Goal: Task Accomplishment & Management: Use online tool/utility

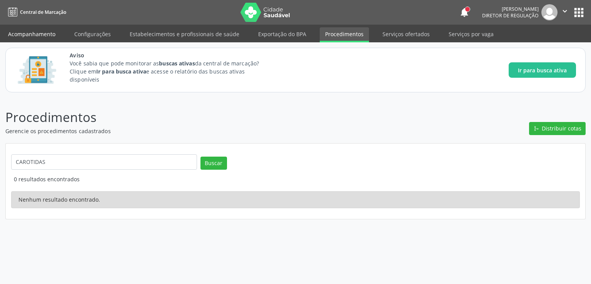
click at [32, 38] on link "Acompanhamento" at bounding box center [32, 33] width 58 height 13
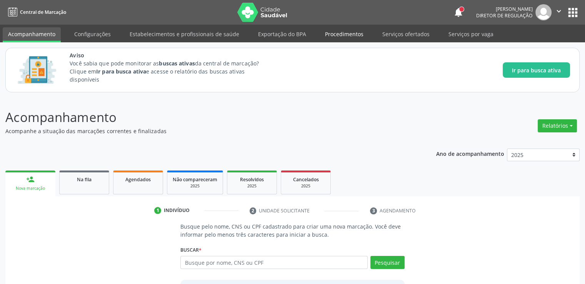
click at [340, 33] on link "Procedimentos" at bounding box center [344, 33] width 49 height 13
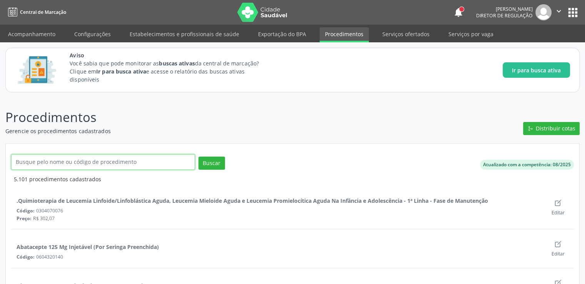
click at [62, 161] on input "text" at bounding box center [103, 161] width 184 height 15
type input "tea"
click button "Buscar" at bounding box center [211, 163] width 27 height 13
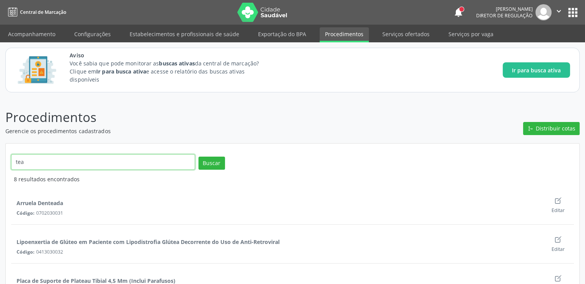
drag, startPoint x: 35, startPoint y: 165, endPoint x: 0, endPoint y: 173, distance: 36.4
type input "terapi"
click button "Buscar" at bounding box center [211, 163] width 27 height 13
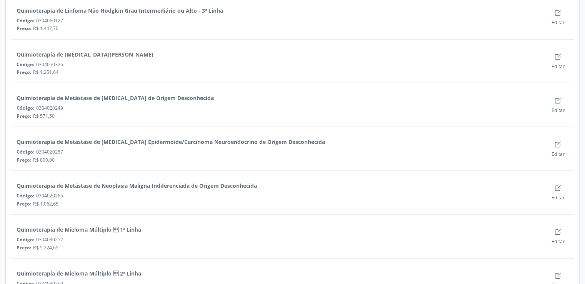
scroll to position [5206, 0]
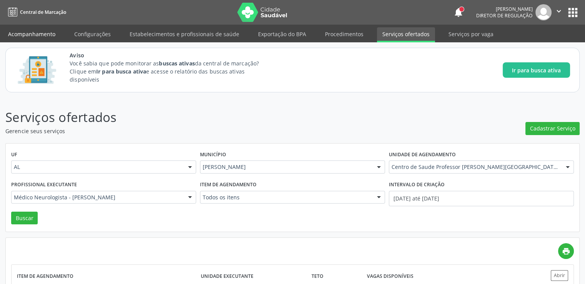
click at [44, 29] on link "Acompanhamento" at bounding box center [32, 33] width 58 height 13
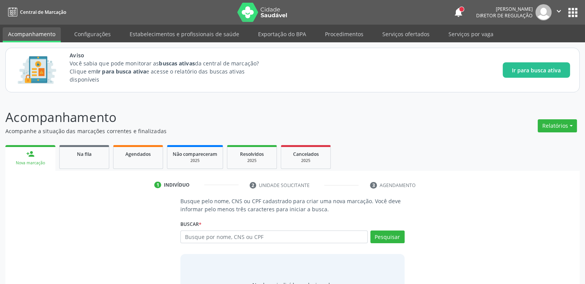
click at [46, 36] on link "Acompanhamento" at bounding box center [32, 34] width 58 height 15
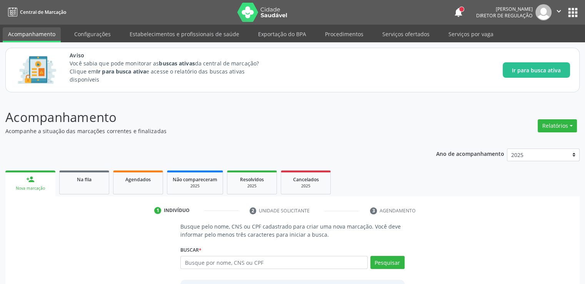
click at [78, 157] on div "Ano de acompanhamento 2025 person_add Nova marcação Na fila Agendados Não compa…" at bounding box center [292, 244] width 574 height 203
click at [82, 183] on link "Na fila" at bounding box center [84, 182] width 50 height 24
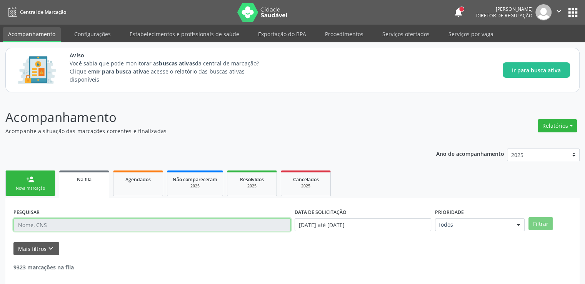
click at [75, 226] on input "text" at bounding box center [151, 224] width 277 height 13
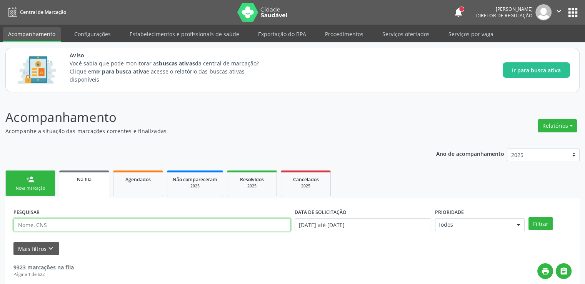
paste input "706404640870183"
click at [528, 217] on button "Filtrar" at bounding box center [540, 223] width 24 height 13
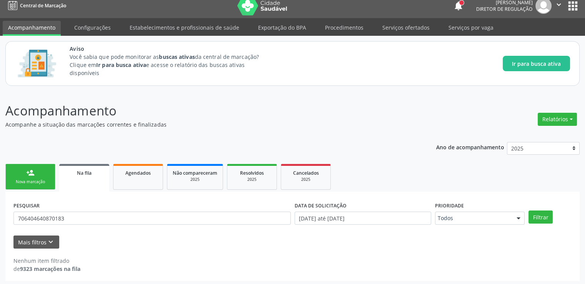
scroll to position [8, 0]
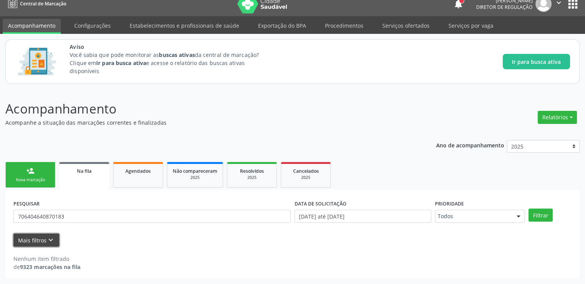
click at [36, 237] on button "Mais filtros keyboard_arrow_down" at bounding box center [36, 239] width 46 height 13
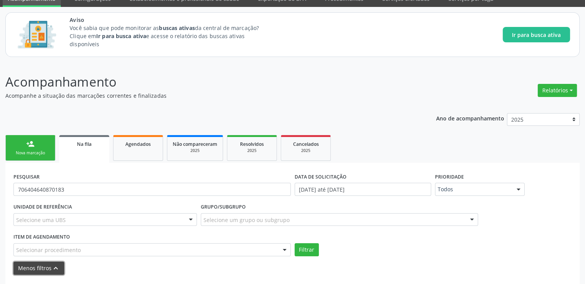
scroll to position [63, 0]
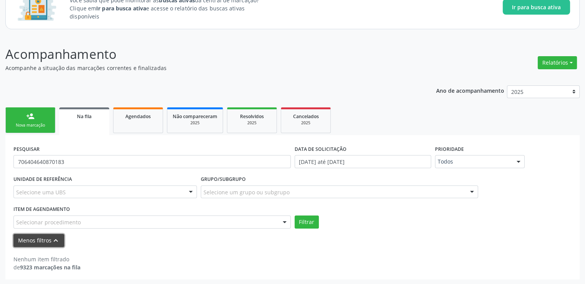
click at [30, 236] on button "Menos filtros keyboard_arrow_up" at bounding box center [38, 240] width 51 height 13
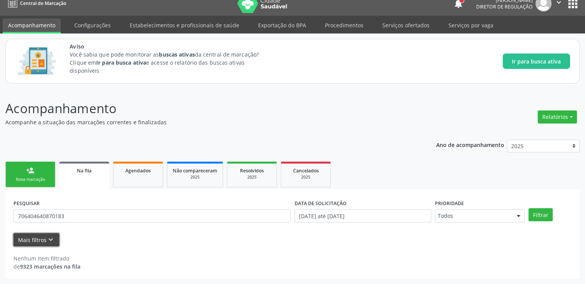
scroll to position [8, 0]
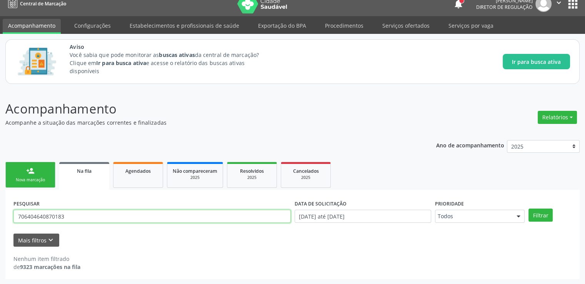
drag, startPoint x: 87, startPoint y: 219, endPoint x: 0, endPoint y: 211, distance: 86.9
click at [0, 211] on div "Acompanhamento Acompanhe a situação das marcações correntes e finalizadas Relat…" at bounding box center [292, 186] width 585 height 195
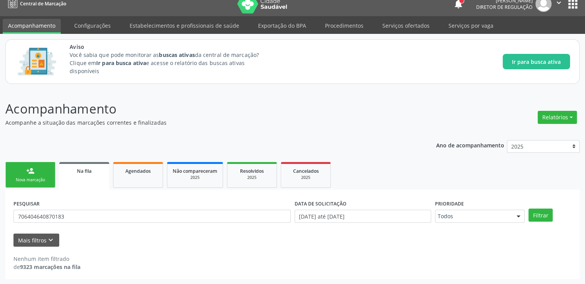
click at [0, 211] on div "Acompanhamento Acompanhe a situação das marcações correntes e finalizadas Relat…" at bounding box center [292, 186] width 585 height 195
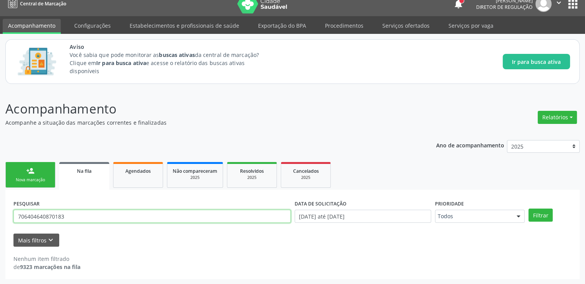
click at [74, 218] on input "706404640870183" at bounding box center [151, 216] width 277 height 13
drag, startPoint x: 73, startPoint y: 218, endPoint x: 13, endPoint y: 218, distance: 60.0
click at [13, 218] on input "706404640870183" at bounding box center [151, 216] width 277 height 13
type input "706404635531287"
click at [528, 208] on button "Filtrar" at bounding box center [540, 214] width 24 height 13
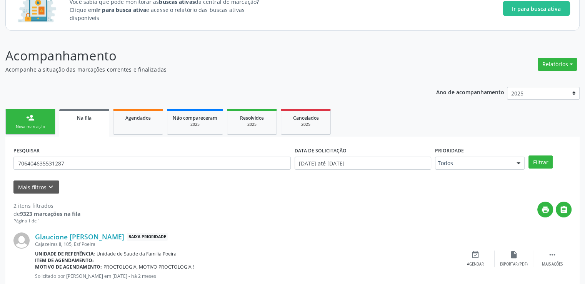
scroll to position [152, 0]
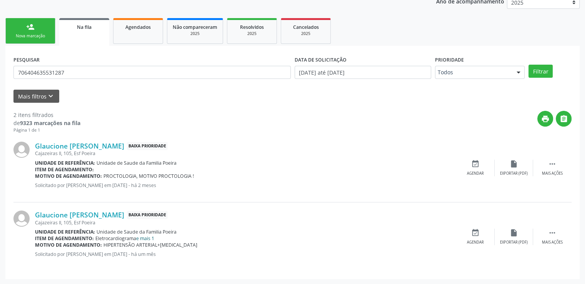
click at [149, 240] on link "e mais 1" at bounding box center [145, 238] width 18 height 7
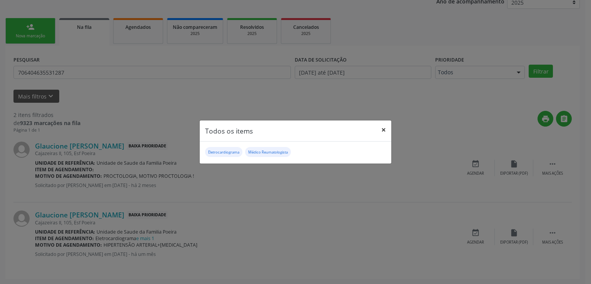
click at [383, 129] on button "×" at bounding box center [383, 129] width 15 height 19
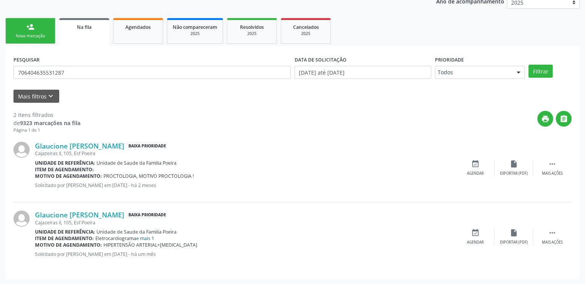
click at [148, 235] on link "e mais 1" at bounding box center [145, 238] width 18 height 7
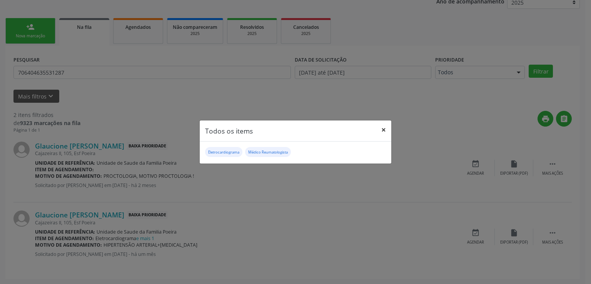
click at [383, 131] on button "×" at bounding box center [383, 129] width 15 height 19
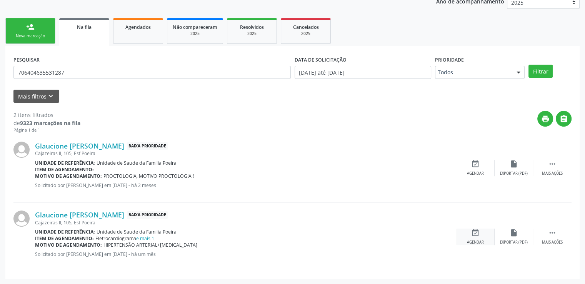
click at [480, 240] on div "Agendar" at bounding box center [475, 242] width 17 height 5
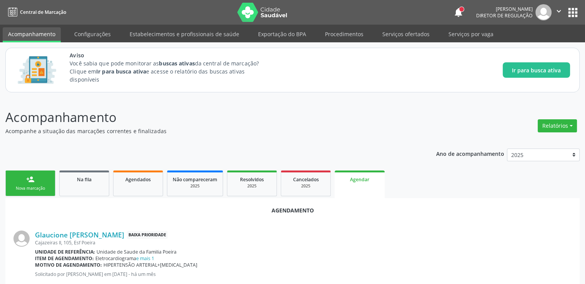
scroll to position [0, 0]
click at [463, 35] on link "Serviços por vaga" at bounding box center [471, 33] width 56 height 13
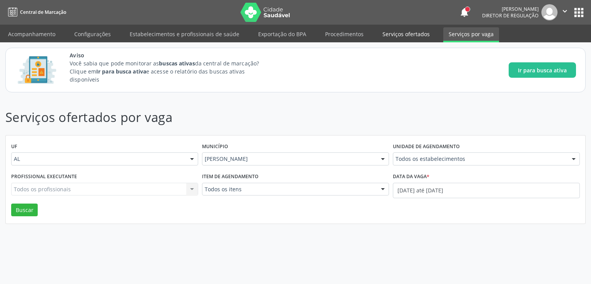
click at [391, 34] on link "Serviços ofertados" at bounding box center [406, 33] width 58 height 13
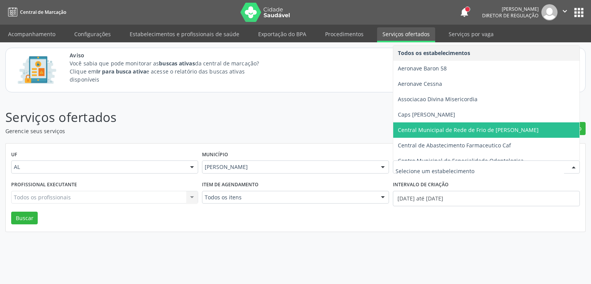
click at [387, 120] on p "Serviços ofertados" at bounding box center [208, 117] width 406 height 19
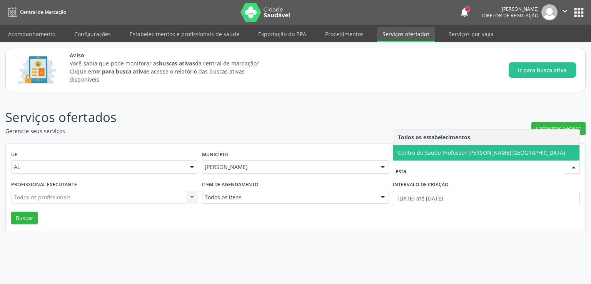
type input "estac"
click at [415, 152] on span "Centro de Saude Professor [PERSON_NAME][GEOGRAPHIC_DATA]" at bounding box center [481, 152] width 167 height 7
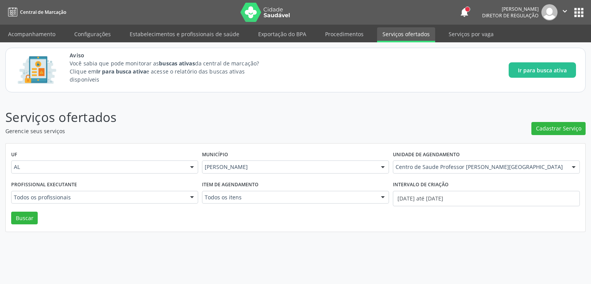
click at [64, 200] on div "Todos os profissionais Todos os profissionais Assistente Administrativo - Ana P…" at bounding box center [104, 197] width 187 height 13
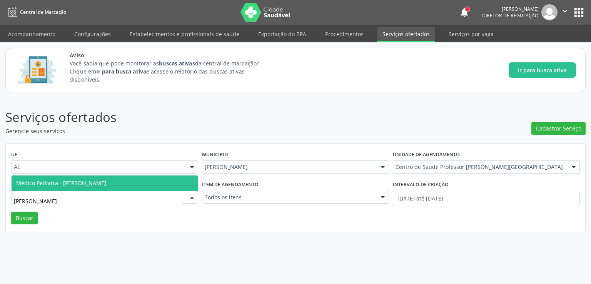
type input "denise"
click at [77, 185] on span "Médico Pediatra - Denise Maia Lemos" at bounding box center [61, 182] width 90 height 7
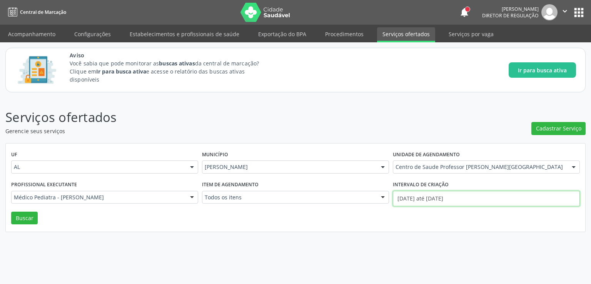
click at [406, 198] on input "01/09/2025 até 17/09/2025" at bounding box center [486, 198] width 187 height 15
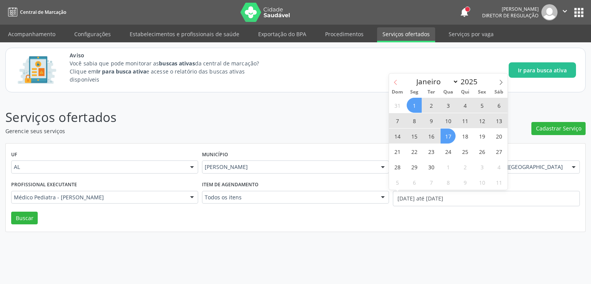
click at [397, 81] on icon at bounding box center [395, 82] width 5 height 5
select select "7"
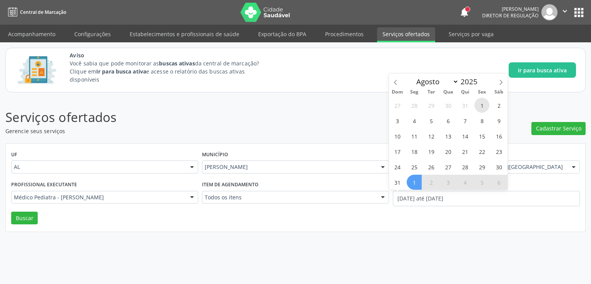
click at [481, 106] on span "1" at bounding box center [481, 105] width 15 height 15
type input "01/08/2025"
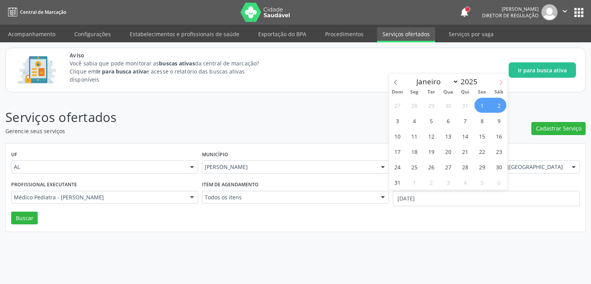
click at [501, 79] on span at bounding box center [500, 79] width 13 height 13
select select "8"
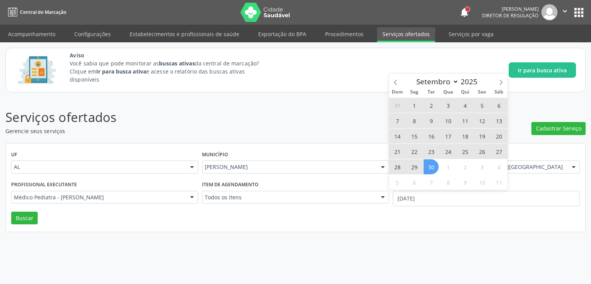
click at [428, 162] on span "30" at bounding box center [430, 166] width 15 height 15
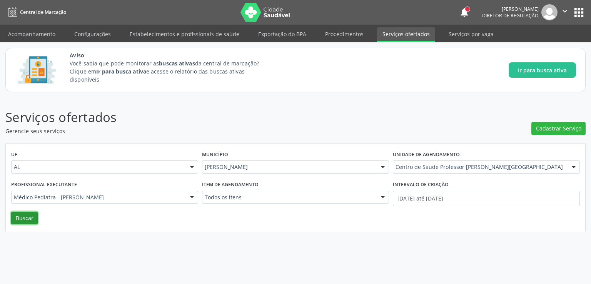
click at [27, 220] on button "Buscar" at bounding box center [24, 217] width 27 height 13
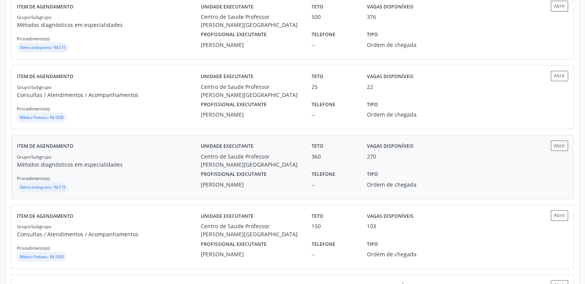
scroll to position [192, 0]
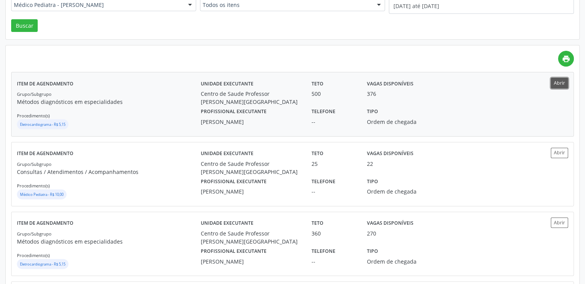
click at [561, 86] on button "Abrir" at bounding box center [559, 83] width 17 height 10
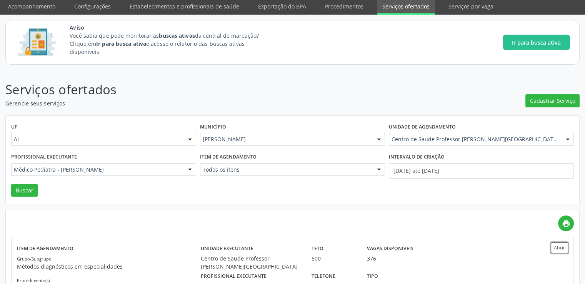
scroll to position [0, 0]
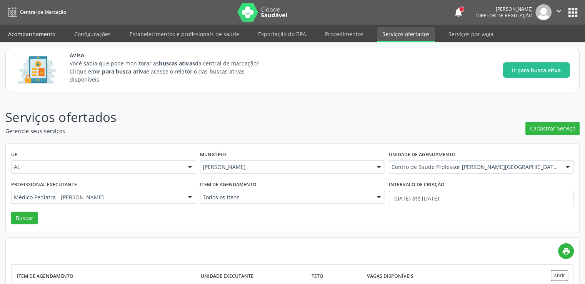
click at [40, 37] on link "Acompanhamento" at bounding box center [32, 33] width 58 height 13
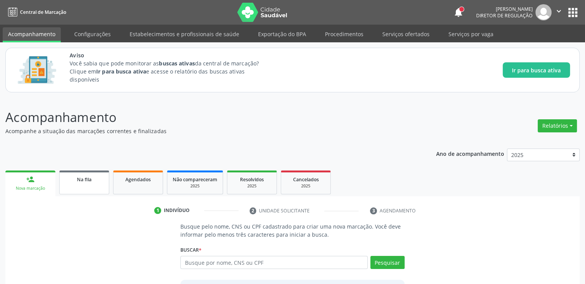
click at [76, 179] on div "Na fila" at bounding box center [84, 179] width 38 height 8
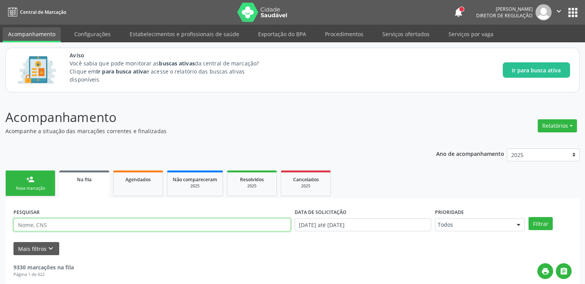
click at [85, 223] on input "text" at bounding box center [151, 224] width 277 height 13
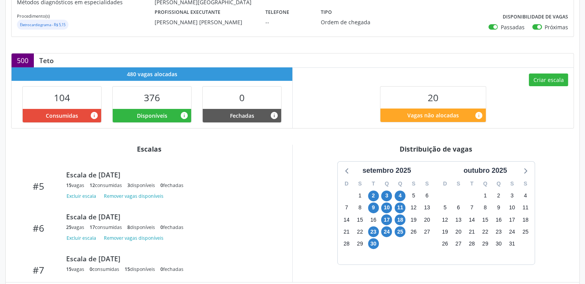
scroll to position [330, 0]
